Goal: Information Seeking & Learning: Understand process/instructions

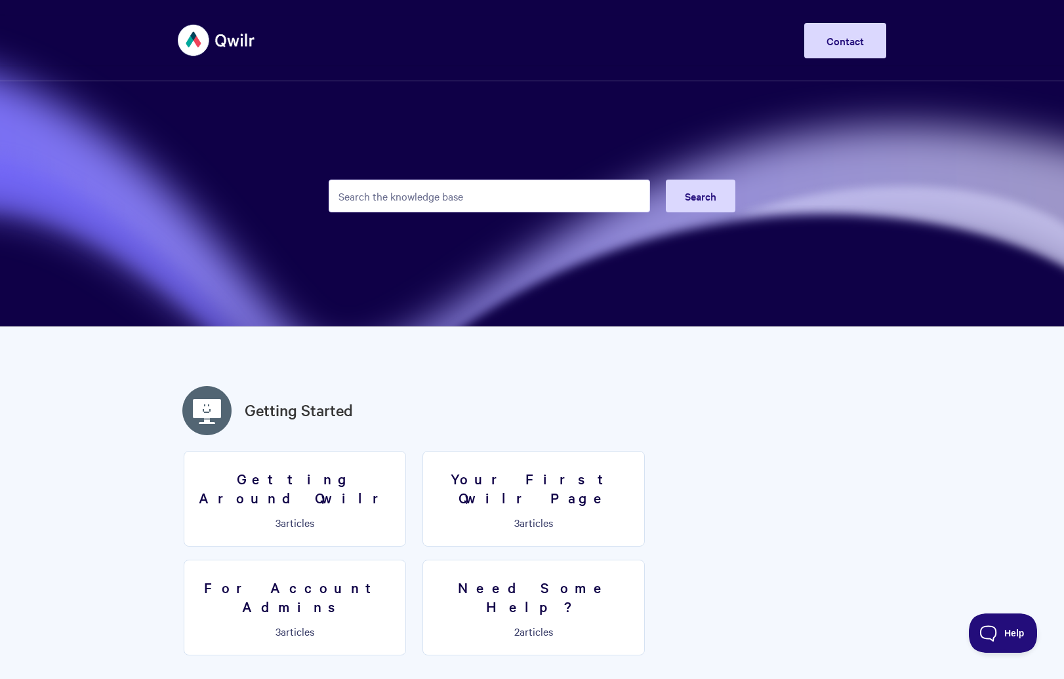
click at [440, 206] on input "Search the knowledge base" at bounding box center [489, 196] width 321 height 33
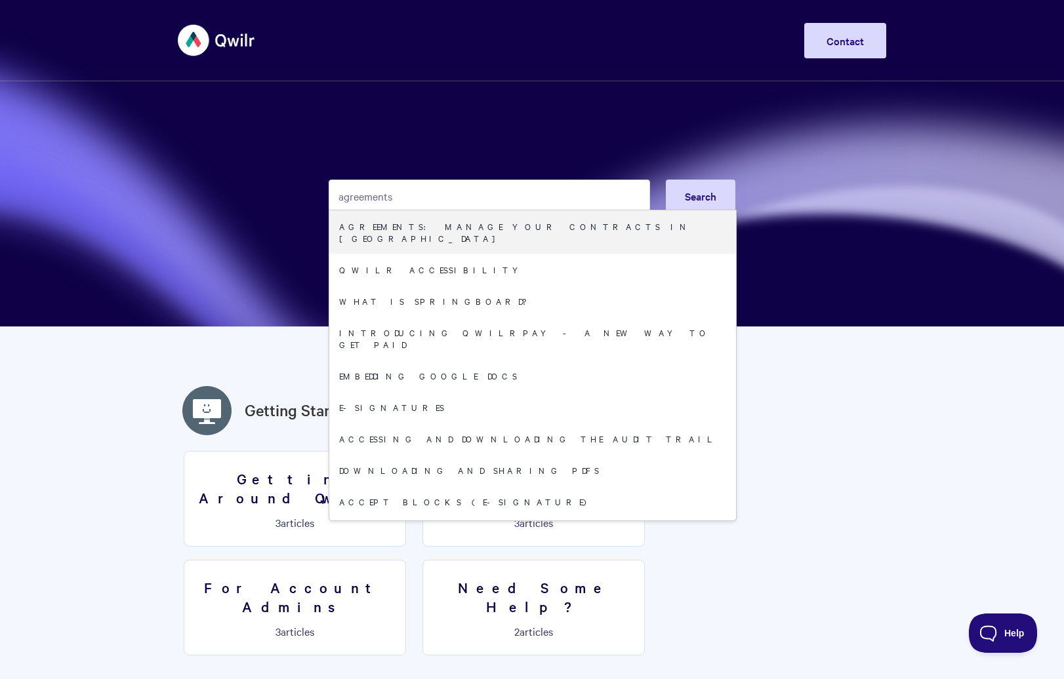
type input "agreements"
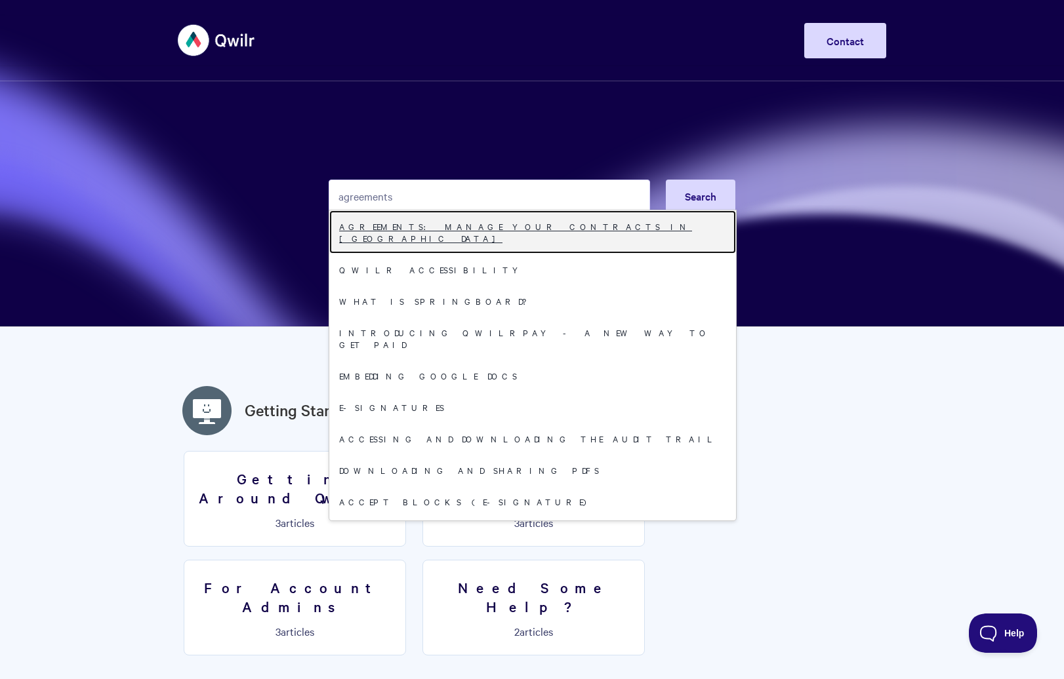
click at [577, 232] on link "Agreements: Manage your Contracts in [GEOGRAPHIC_DATA]" at bounding box center [532, 232] width 407 height 43
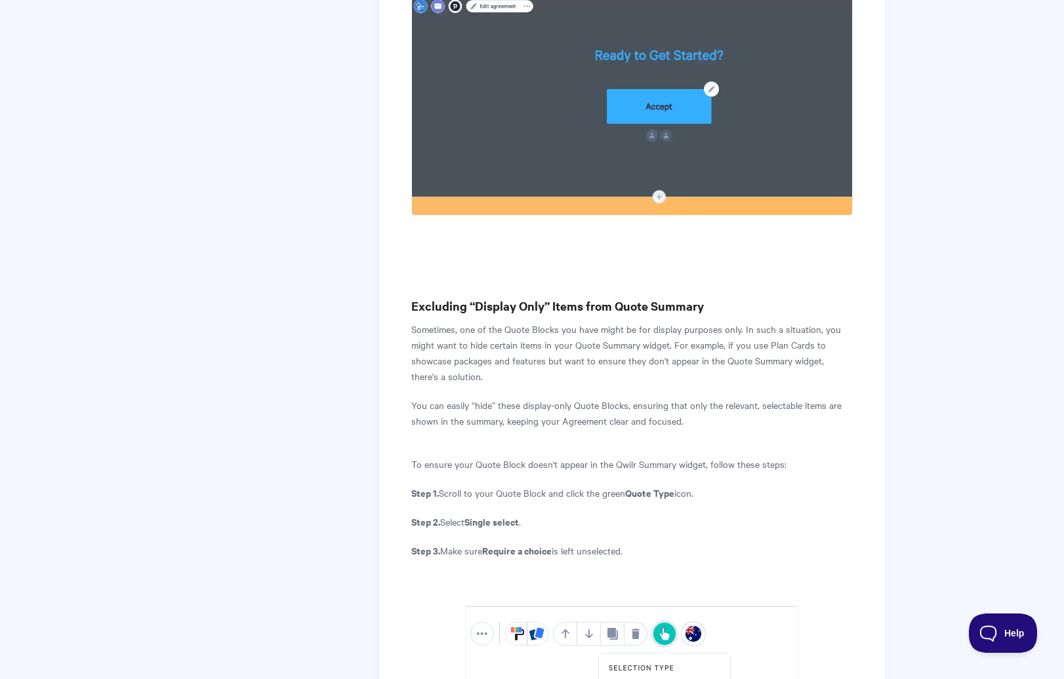
scroll to position [9051, 0]
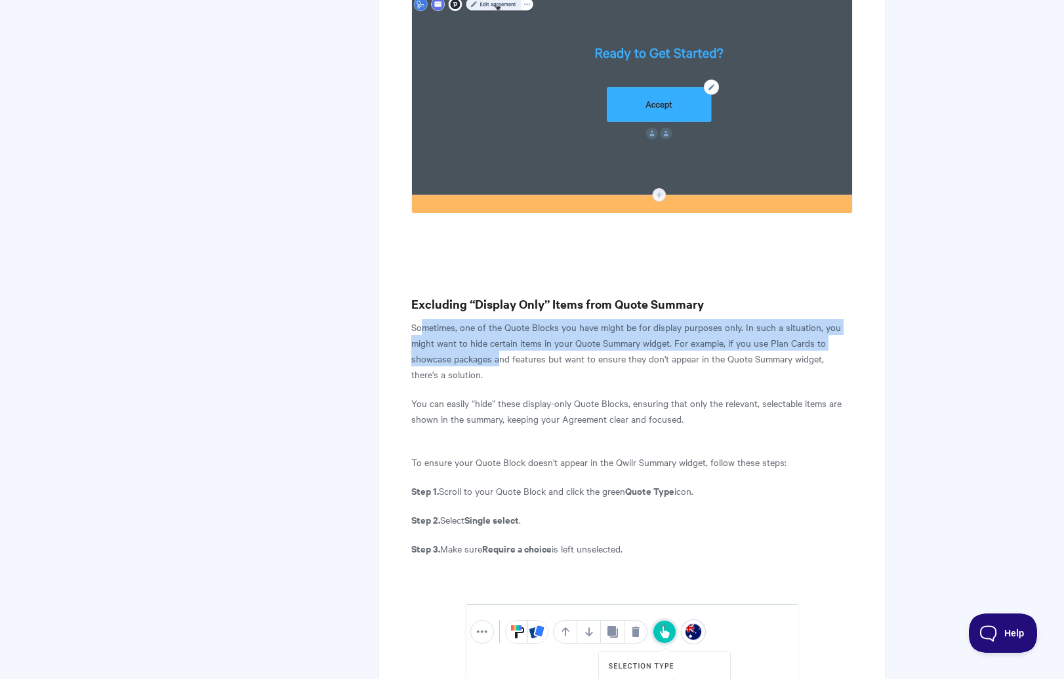
drag, startPoint x: 422, startPoint y: 227, endPoint x: 500, endPoint y: 266, distance: 87.4
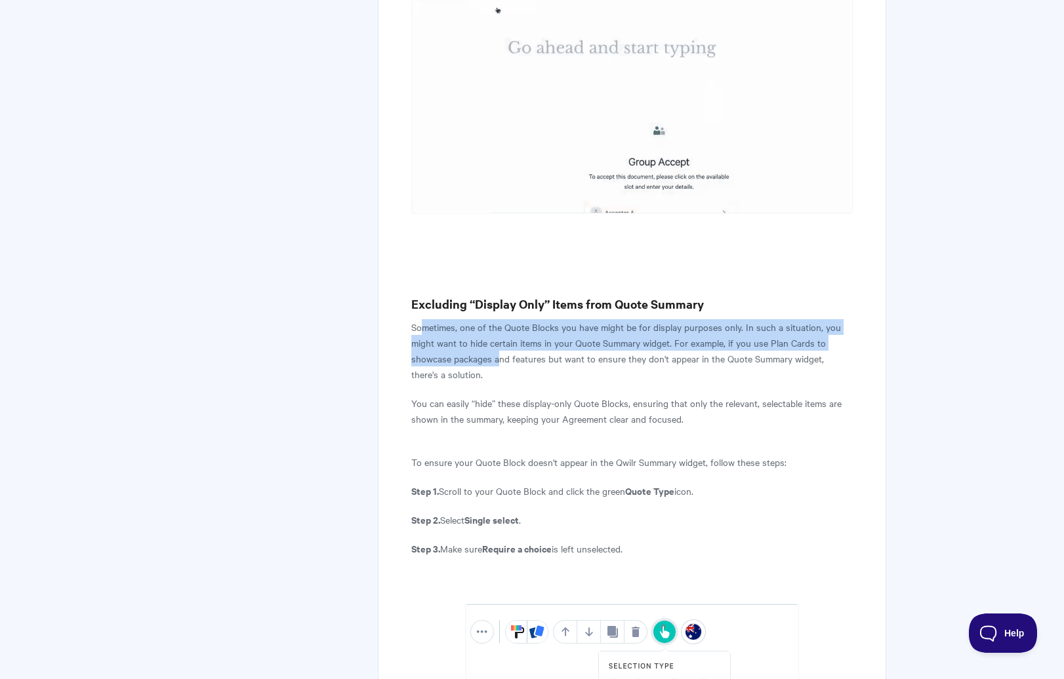
click at [500, 319] on p "Sometimes, one of the Quote Blocks you have might be for display purposes only.…" at bounding box center [631, 350] width 441 height 63
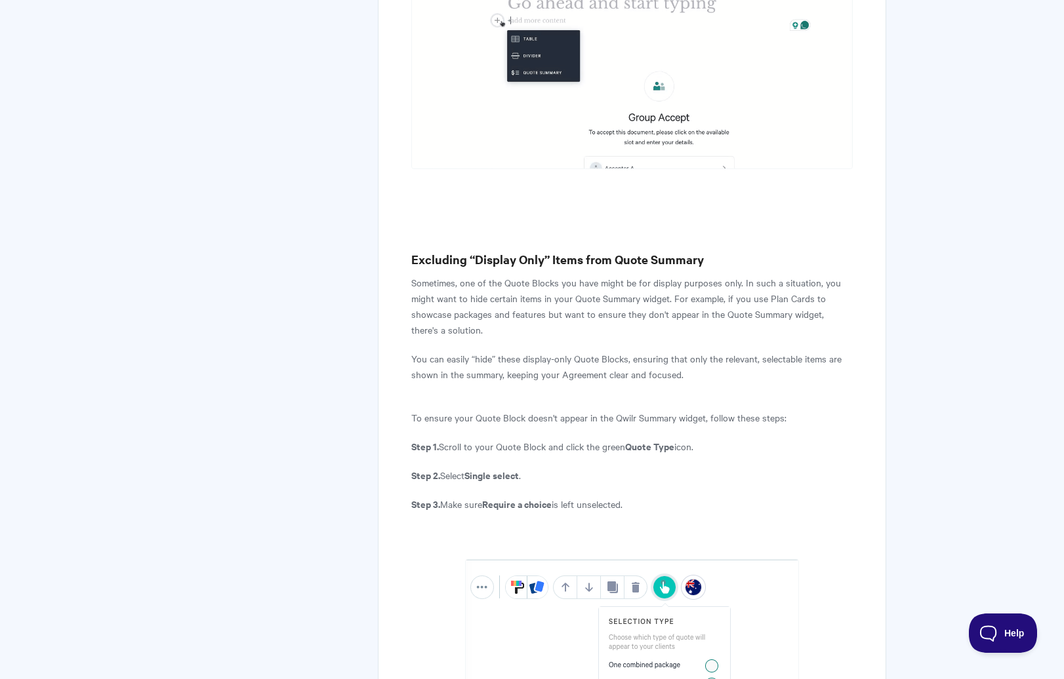
scroll to position [9099, 0]
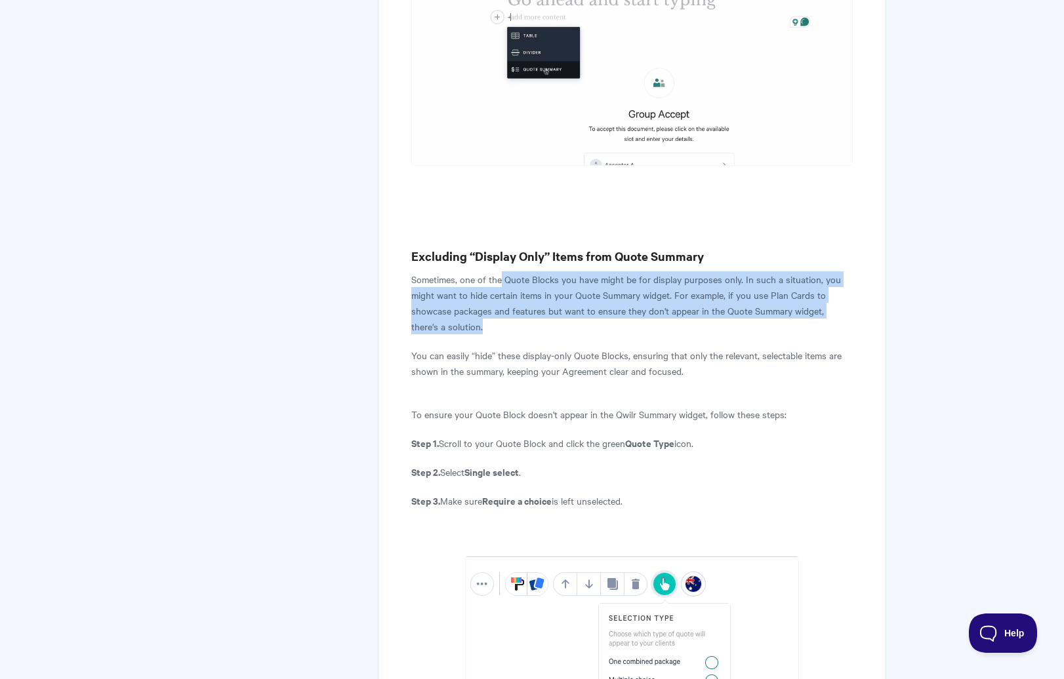
drag, startPoint x: 502, startPoint y: 182, endPoint x: 615, endPoint y: 230, distance: 122.5
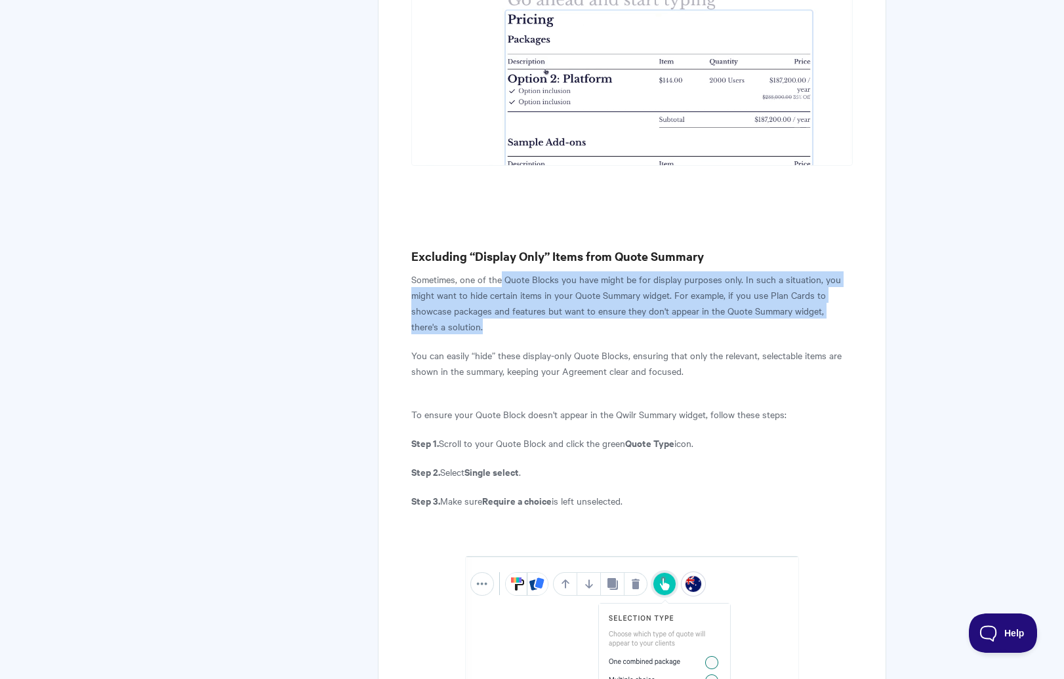
click at [615, 272] on p "Sometimes, one of the Quote Blocks you have might be for display purposes only.…" at bounding box center [631, 303] width 441 height 63
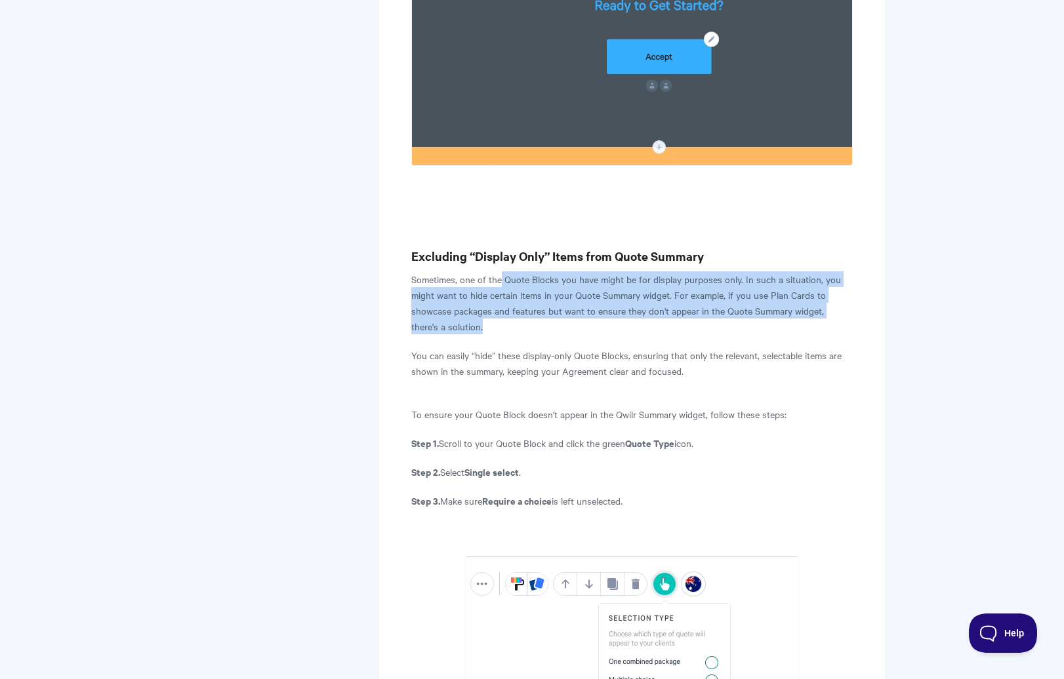
click at [615, 272] on p "Sometimes, one of the Quote Blocks you have might be for display purposes only.…" at bounding box center [631, 303] width 441 height 63
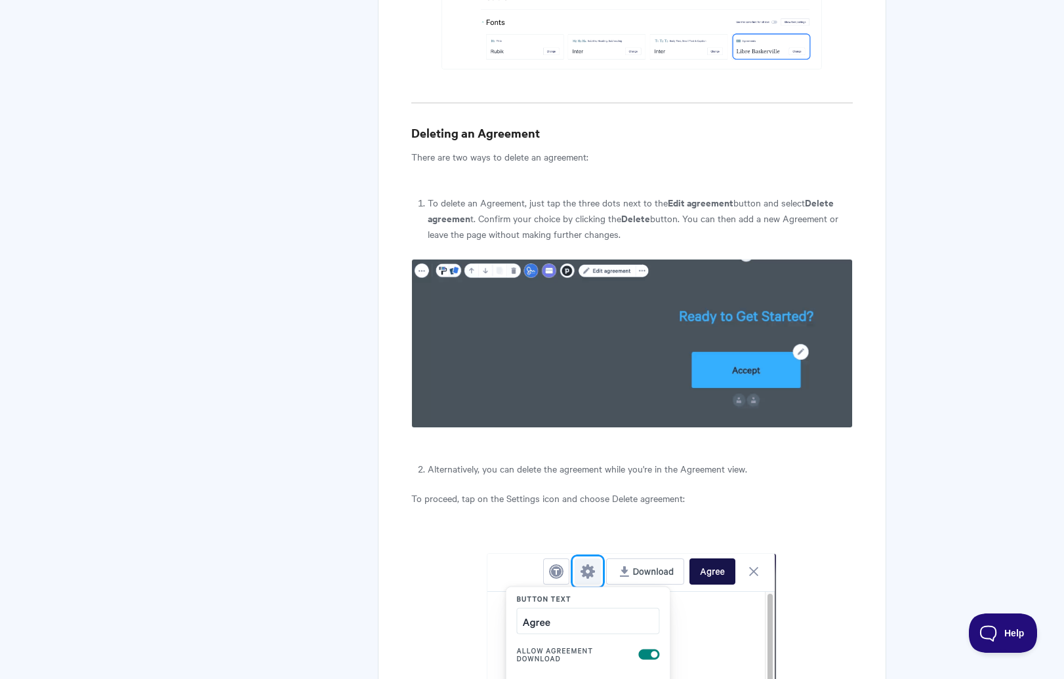
scroll to position [6516, 0]
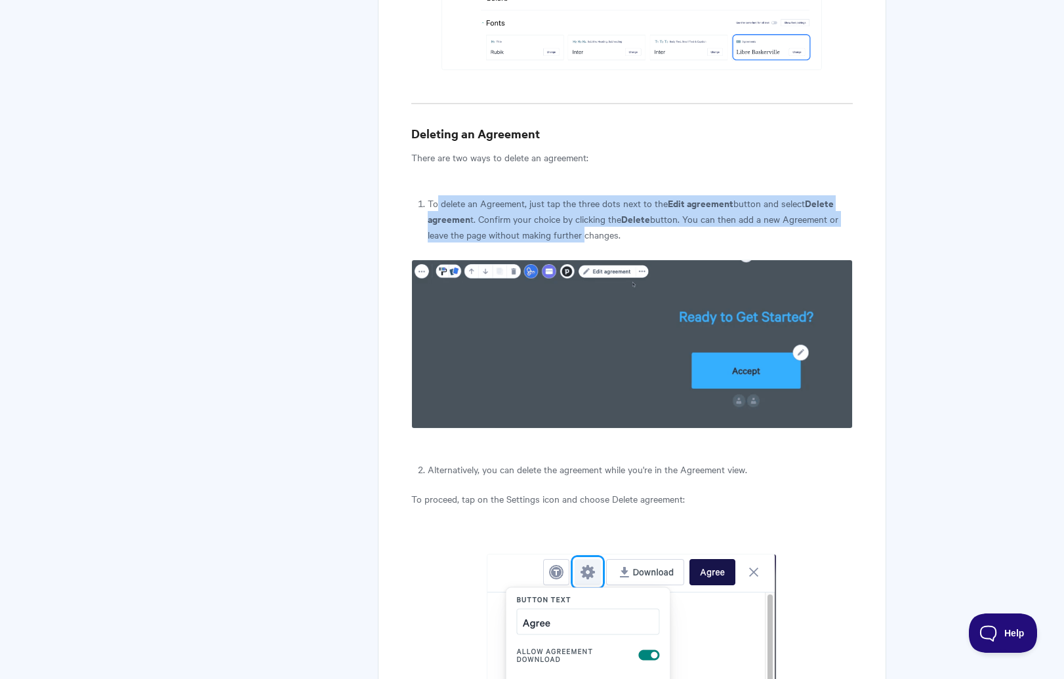
drag, startPoint x: 474, startPoint y: 180, endPoint x: 582, endPoint y: 196, distance: 109.4
click at [582, 196] on li "To delete an Agreement, just tap the three dots next to the Edit agreement butt…" at bounding box center [640, 218] width 425 height 47
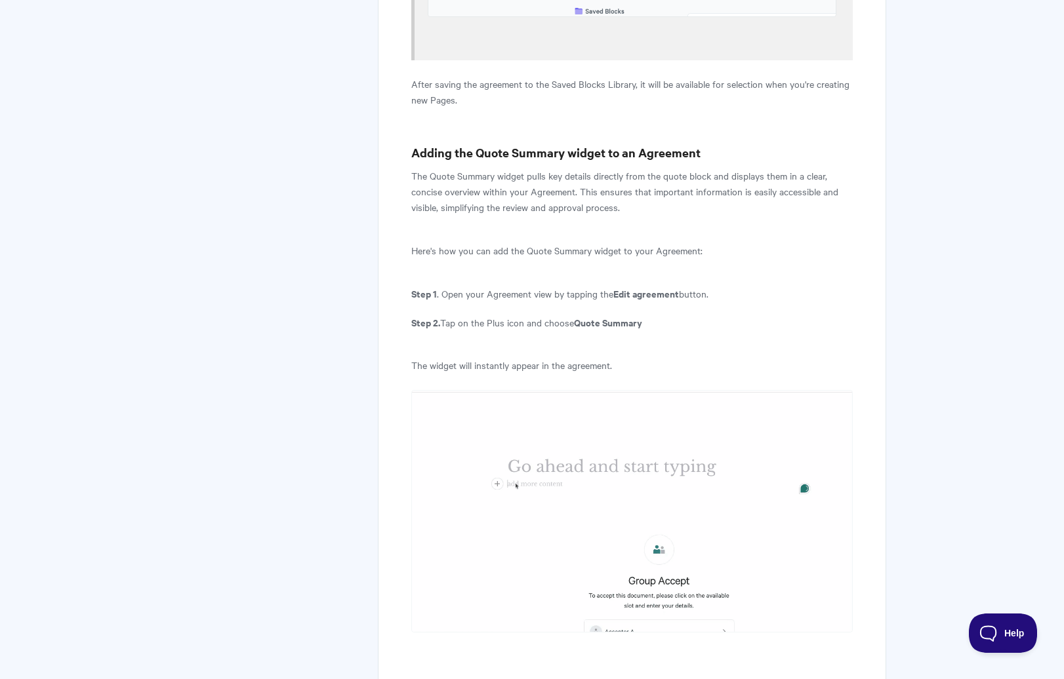
scroll to position [8633, 0]
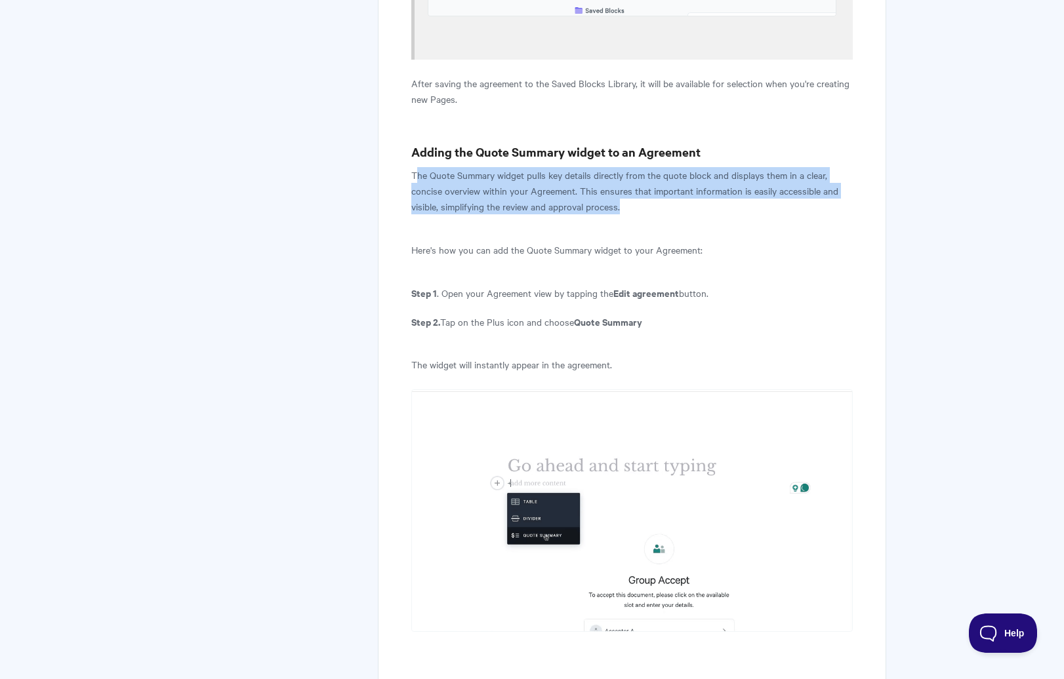
drag, startPoint x: 416, startPoint y: 73, endPoint x: 640, endPoint y: 102, distance: 225.5
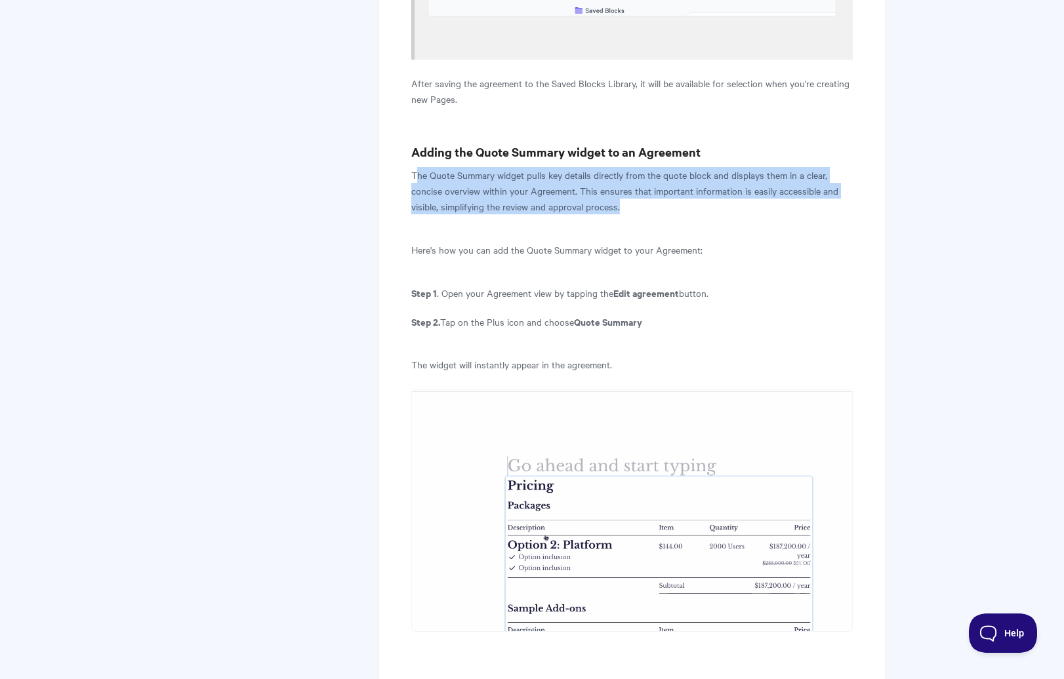
click at [640, 167] on p "The Quote Summary widget pulls key details directly from the quote block and di…" at bounding box center [631, 190] width 441 height 47
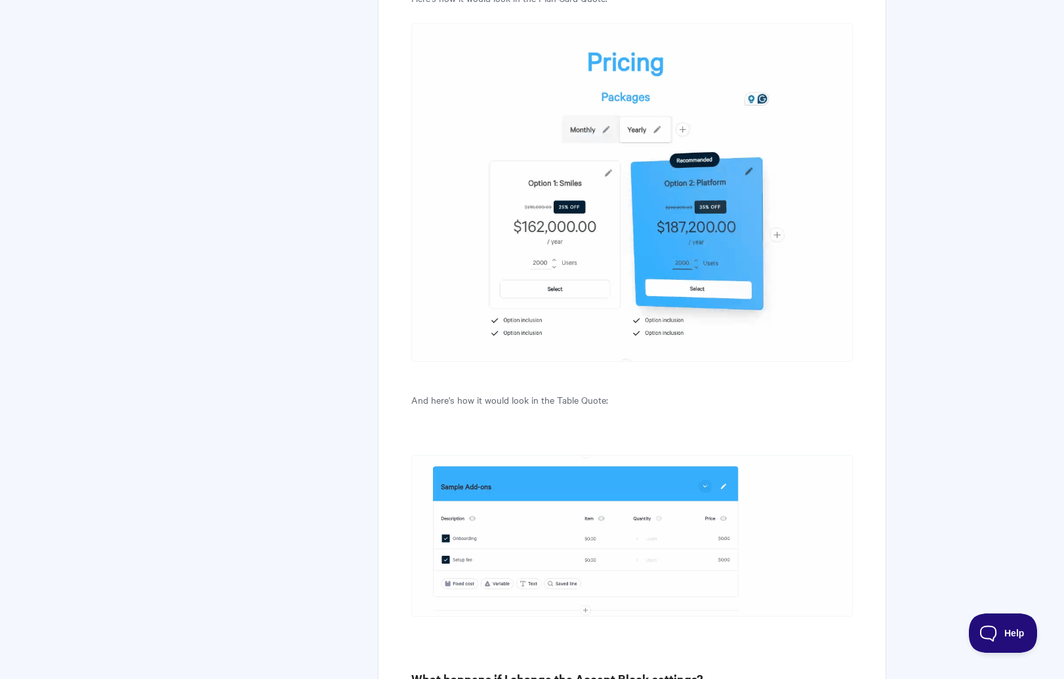
scroll to position [10061, 0]
